Goal: Task Accomplishment & Management: Manage account settings

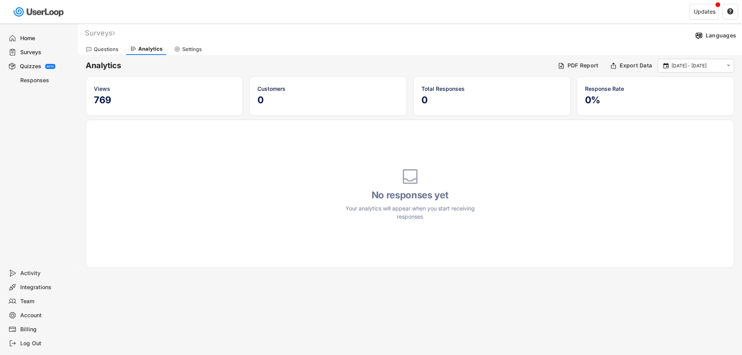
click at [35, 314] on div "Account" at bounding box center [45, 315] width 51 height 7
select select ""es""
select select ""1_week""
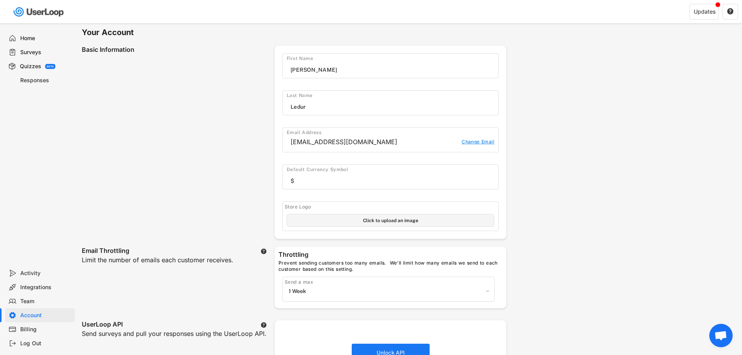
click at [42, 301] on div "Team" at bounding box center [45, 301] width 51 height 7
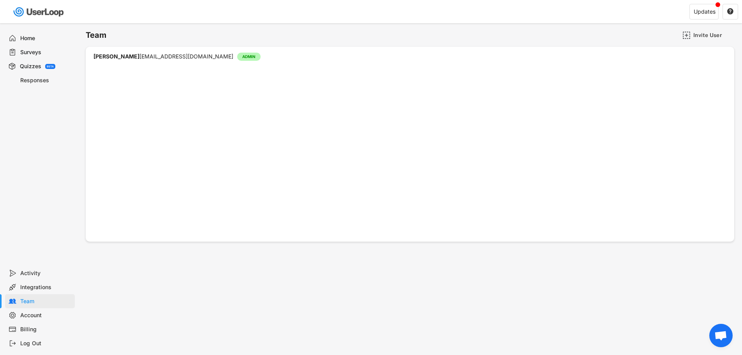
click at [39, 327] on div "Billing" at bounding box center [45, 329] width 51 height 7
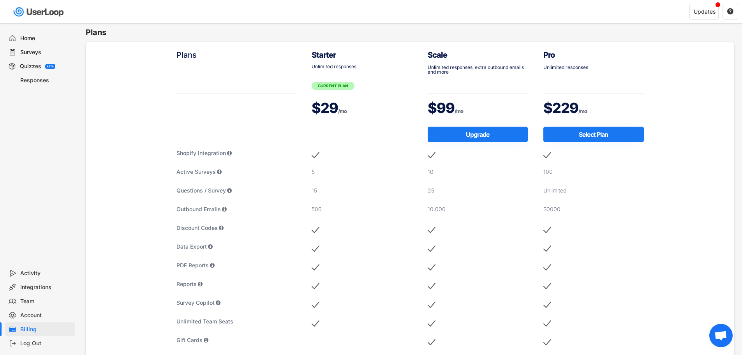
click at [565, 108] on div "$229 /mo" at bounding box center [594, 107] width 101 height 19
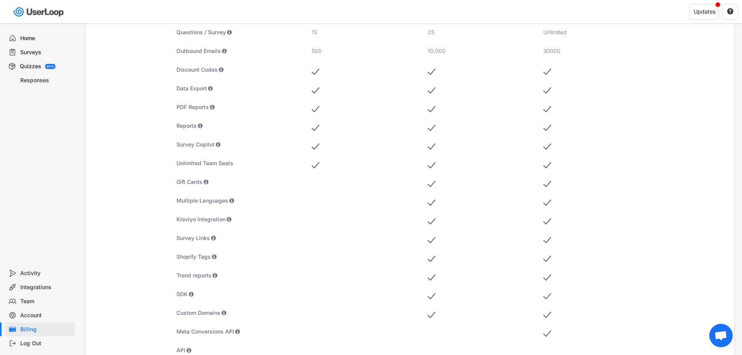
scroll to position [351, 0]
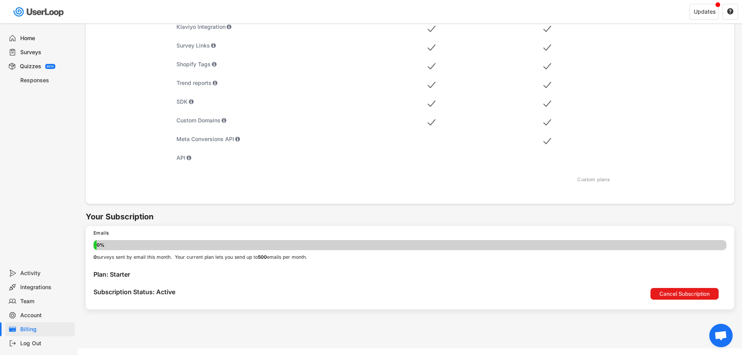
drag, startPoint x: 175, startPoint y: 160, endPoint x: 541, endPoint y: 166, distance: 365.6
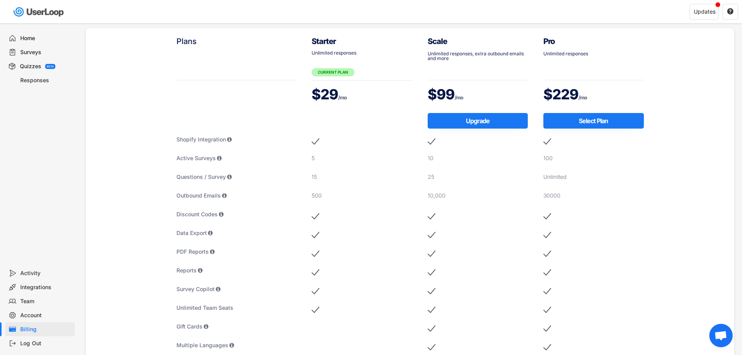
scroll to position [0, 0]
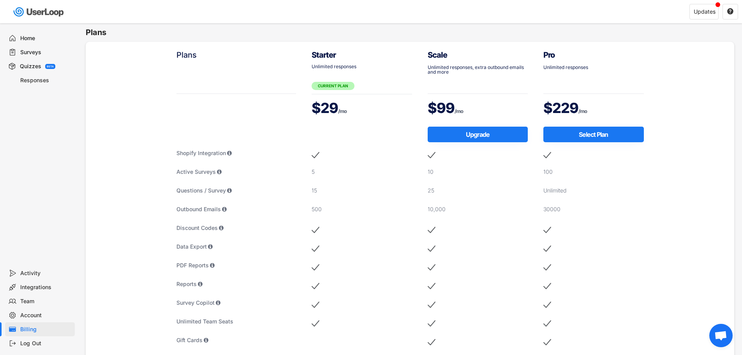
click at [570, 104] on div "$229 /mo" at bounding box center [594, 107] width 101 height 19
click at [570, 103] on div "$229 /mo" at bounding box center [594, 107] width 101 height 19
click at [569, 70] on div "Unlimited responses" at bounding box center [594, 67] width 101 height 5
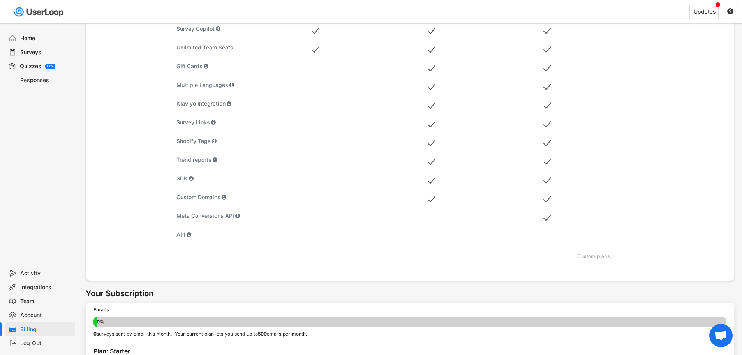
scroll to position [212, 0]
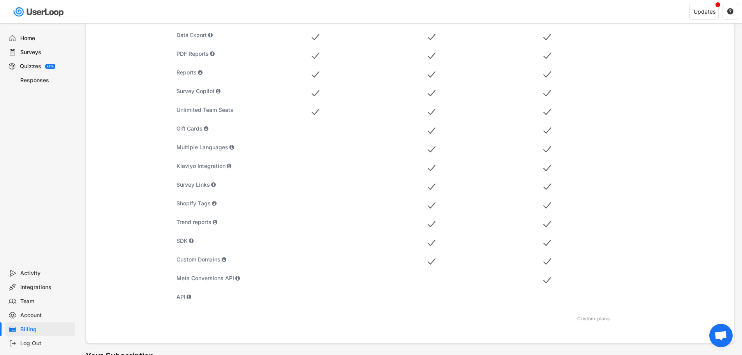
click at [440, 265] on div "Scale Unlimited responses, extra outbound emails and more $99 /mo Upgrade 10 25…" at bounding box center [478, 73] width 116 height 486
click at [466, 256] on div "Scale Unlimited responses, extra outbound emails and more $99 /mo Upgrade 10 25…" at bounding box center [478, 73] width 116 height 486
click at [465, 258] on div "Scale Unlimited responses, extra outbound emails and more $99 /mo Upgrade 10 25…" at bounding box center [478, 73] width 116 height 486
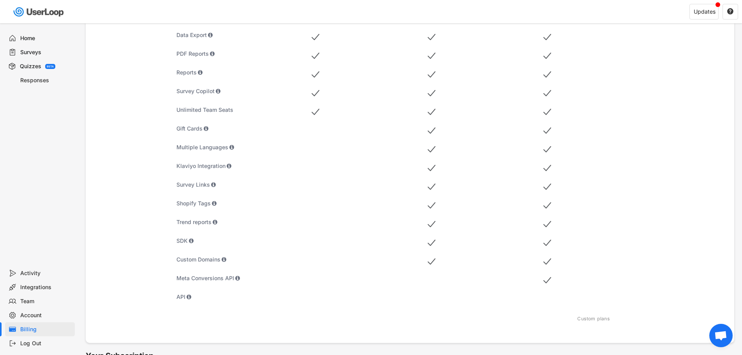
click at [435, 260] on img at bounding box center [432, 262] width 8 height 12
click at [456, 250] on div "Scale Unlimited responses, extra outbound emails and more $99 /mo Upgrade 10 25…" at bounding box center [478, 73] width 116 height 486
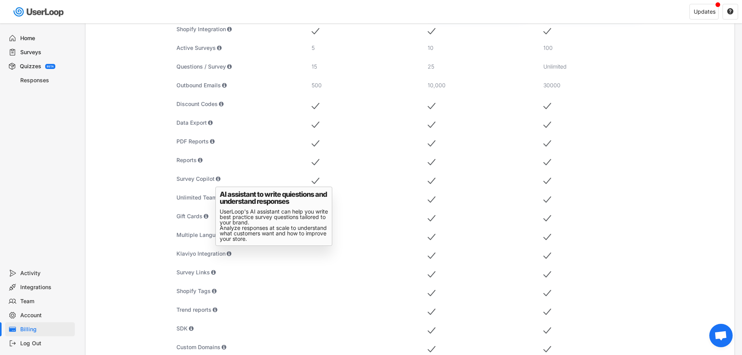
scroll to position [39, 0]
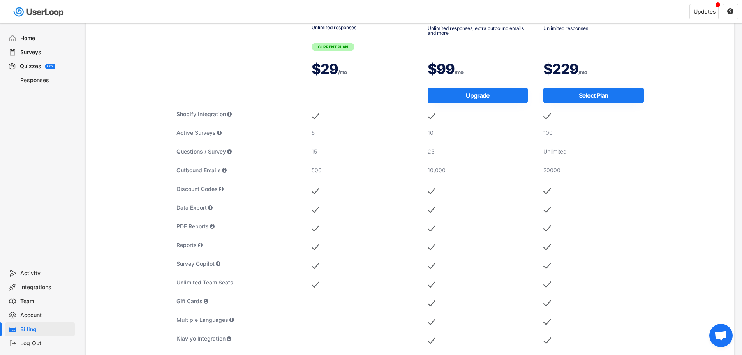
click at [34, 85] on div "Responses" at bounding box center [40, 80] width 70 height 14
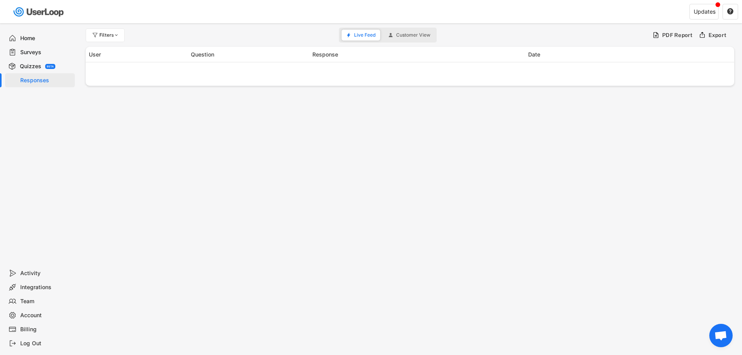
click at [37, 67] on div "Quizzes" at bounding box center [30, 66] width 21 height 7
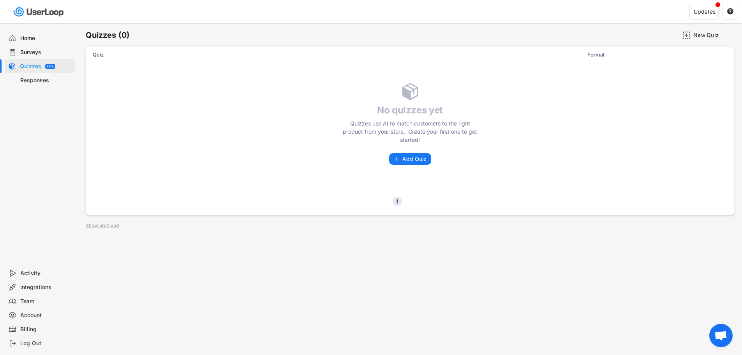
click at [35, 78] on div "Responses" at bounding box center [45, 80] width 51 height 7
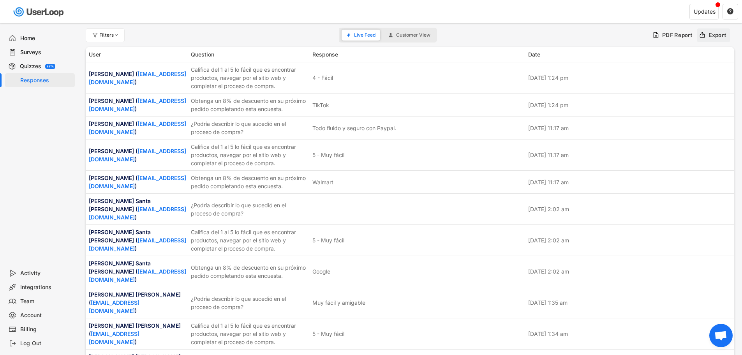
click at [724, 33] on div "Export" at bounding box center [718, 35] width 18 height 7
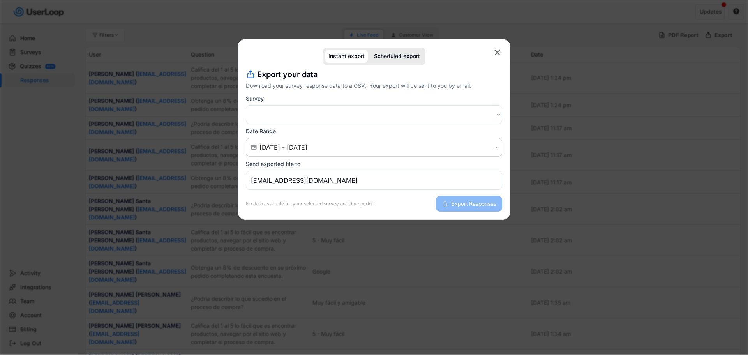
select select ""PLACEHOLDER_1427118222253""
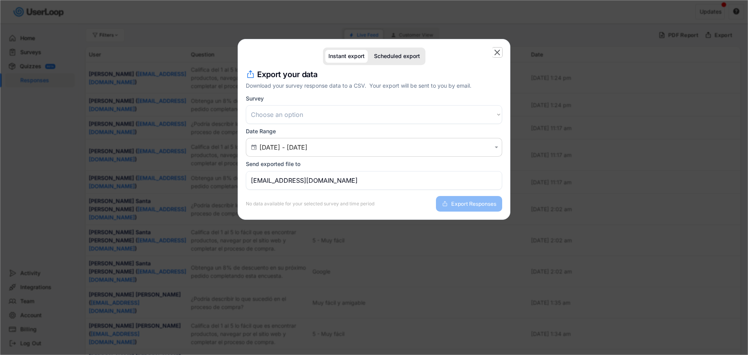
click at [502, 51] on icon "" at bounding box center [498, 53] width 10 height 10
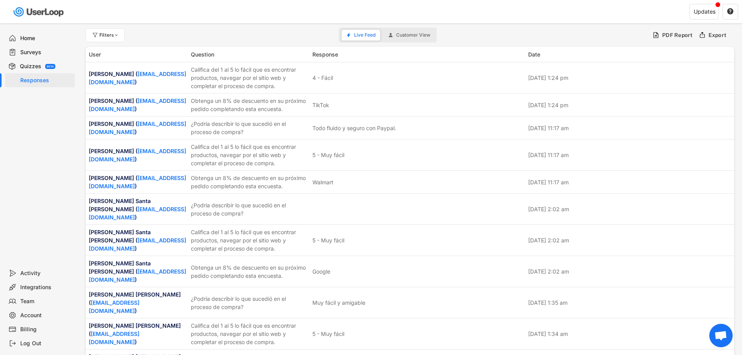
click at [44, 56] on div "Surveys" at bounding box center [45, 52] width 51 height 7
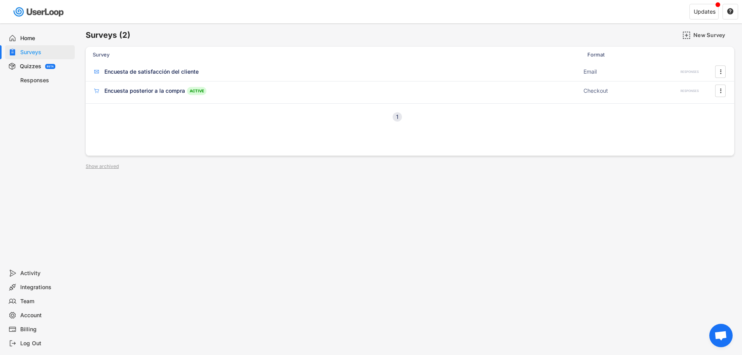
click at [34, 68] on div "Quizzes" at bounding box center [30, 66] width 21 height 7
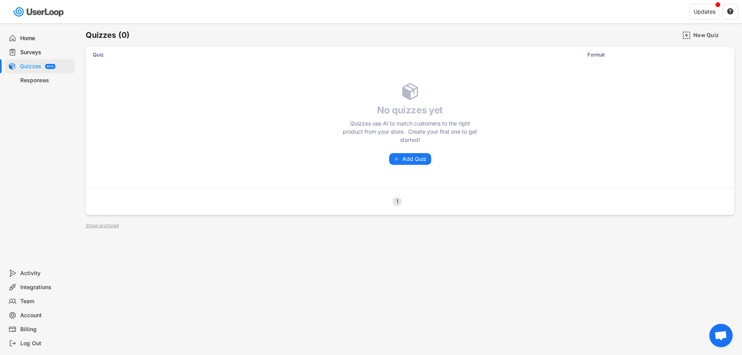
click at [37, 78] on div "Responses" at bounding box center [45, 80] width 51 height 7
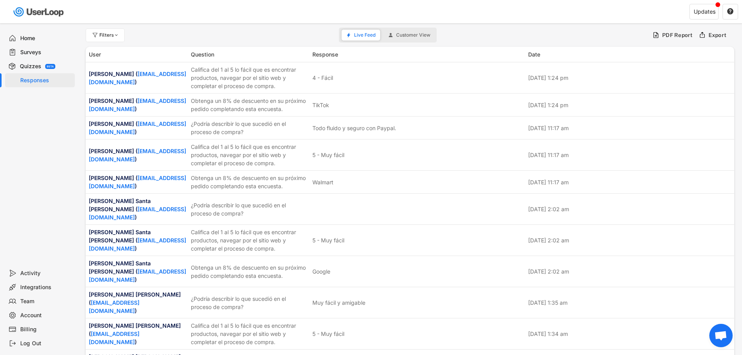
click at [34, 32] on div "Home" at bounding box center [40, 38] width 70 height 14
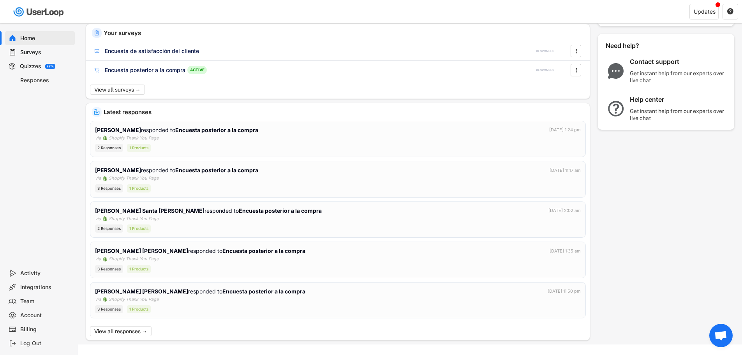
scroll to position [71, 0]
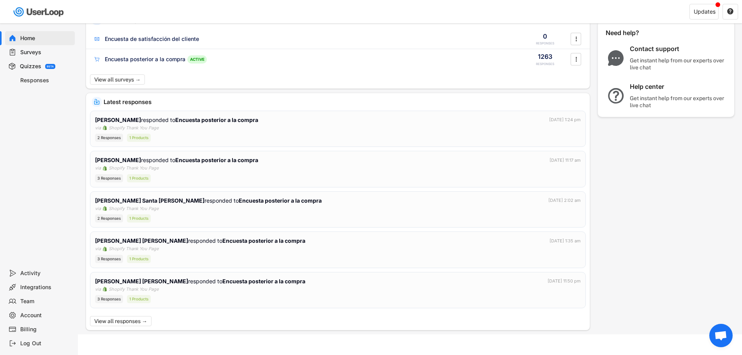
click at [35, 284] on div "Integrations" at bounding box center [45, 287] width 51 height 7
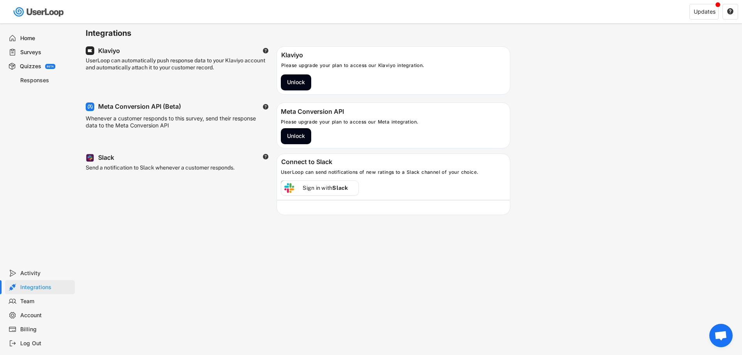
click at [31, 300] on div "Team" at bounding box center [45, 301] width 51 height 7
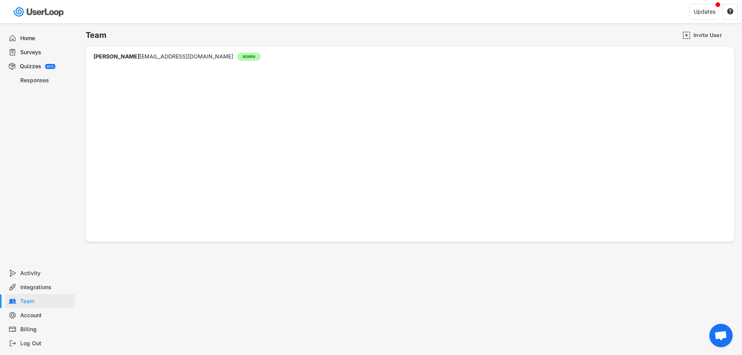
click at [36, 318] on div "Account" at bounding box center [45, 315] width 51 height 7
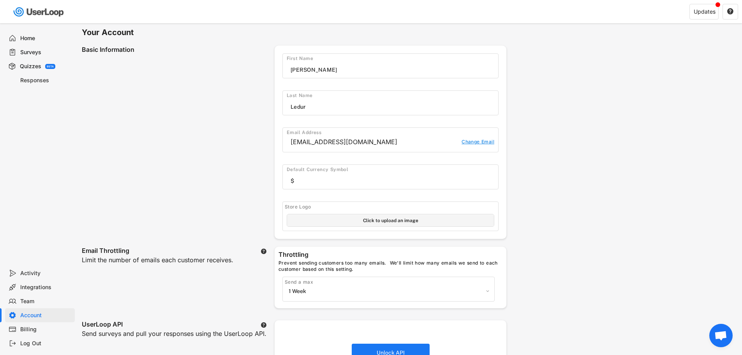
click at [37, 326] on div "Billing" at bounding box center [45, 329] width 51 height 7
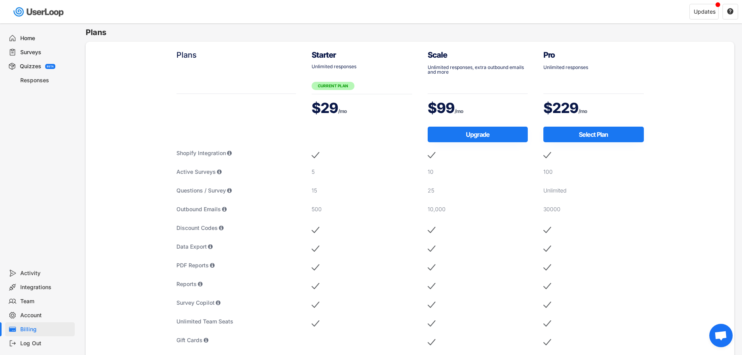
click at [34, 343] on div "Log Out" at bounding box center [45, 343] width 51 height 7
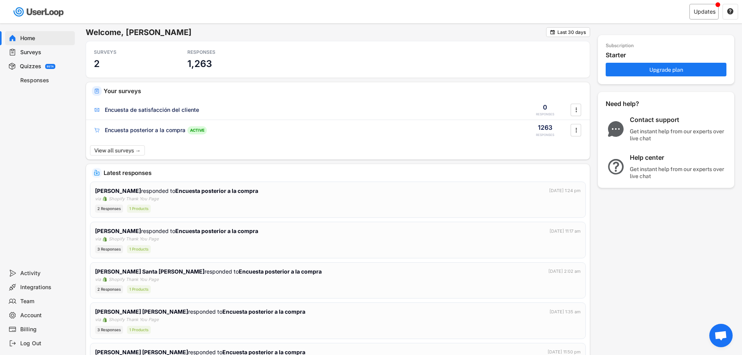
click at [696, 16] on div "Updates" at bounding box center [704, 12] width 29 height 16
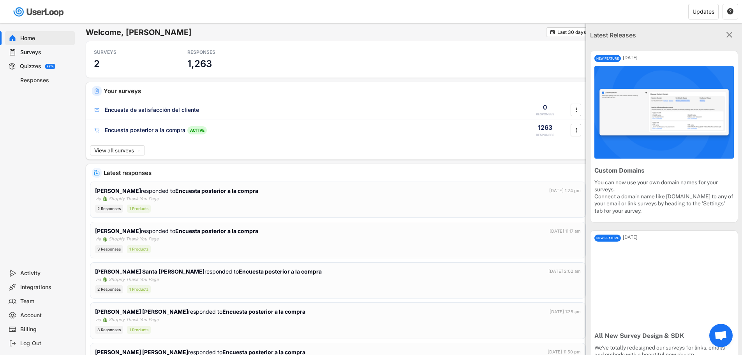
click at [728, 30] on icon "" at bounding box center [729, 35] width 10 height 10
